Goal: Navigation & Orientation: Find specific page/section

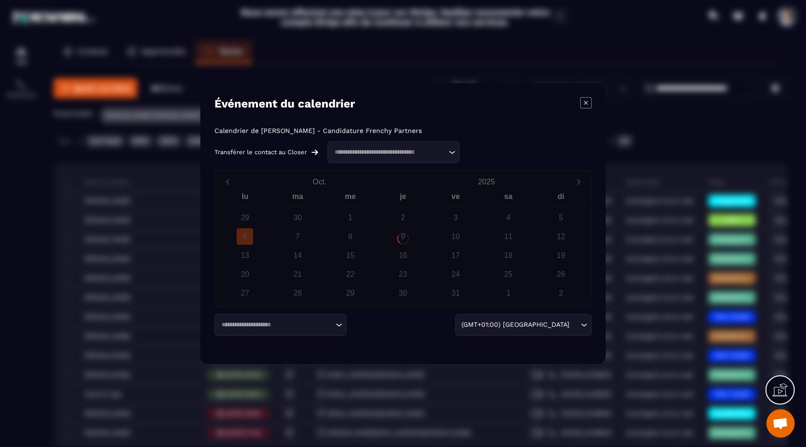
scroll to position [821, 0]
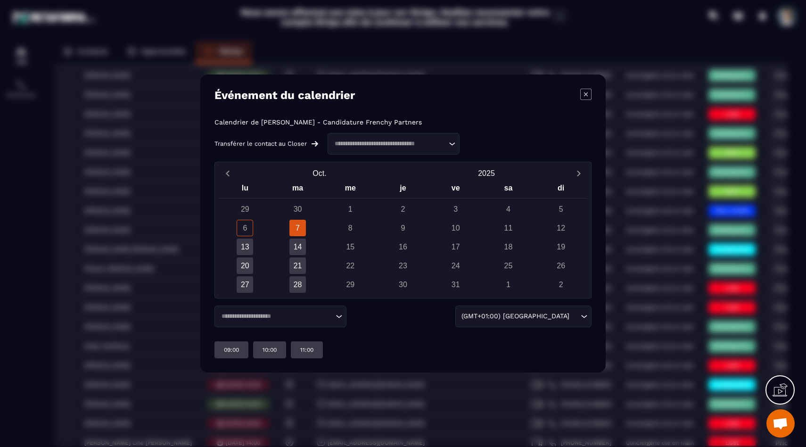
click at [45, 73] on div "Modal window" at bounding box center [403, 223] width 806 height 447
click at [582, 89] on icon "Modal window" at bounding box center [585, 94] width 11 height 11
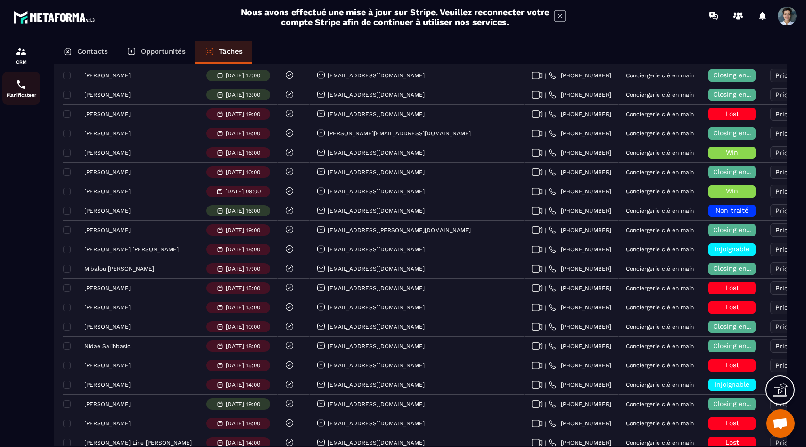
click at [7, 85] on div "Planificateur" at bounding box center [21, 88] width 38 height 19
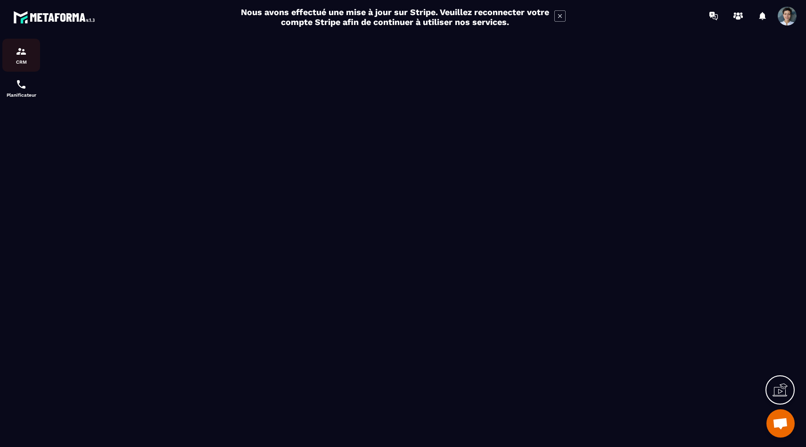
click at [27, 52] on div "CRM" at bounding box center [21, 55] width 38 height 19
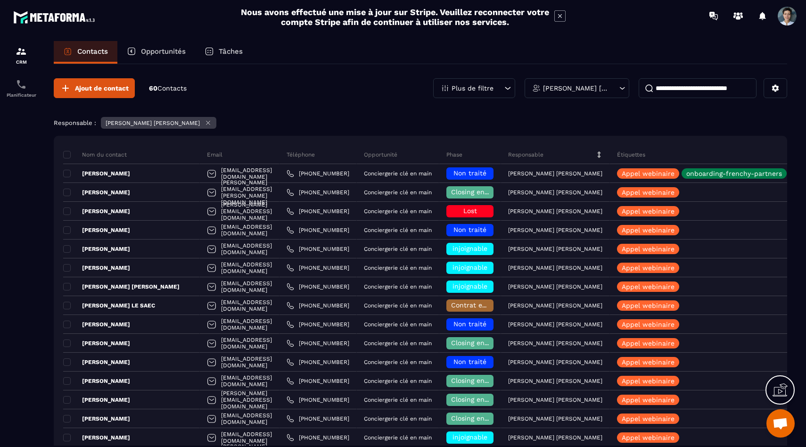
click at [236, 58] on div "Tâches" at bounding box center [223, 52] width 57 height 23
